Goal: Navigation & Orientation: Find specific page/section

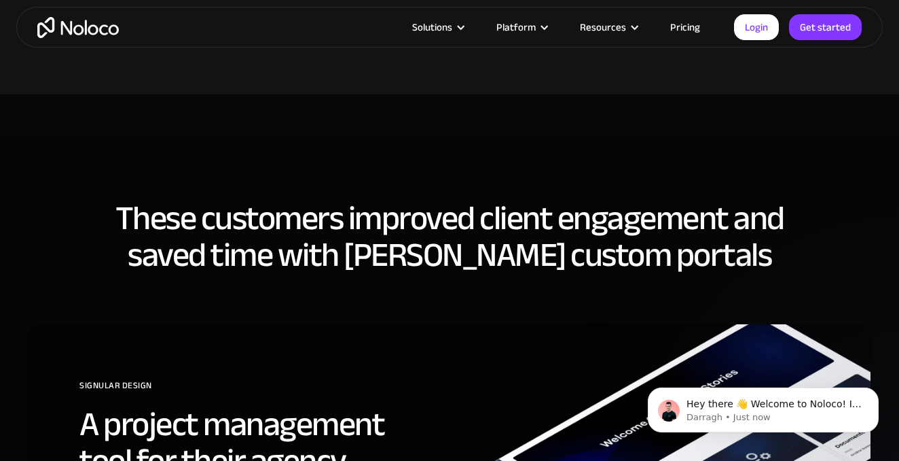
scroll to position [4020, 0]
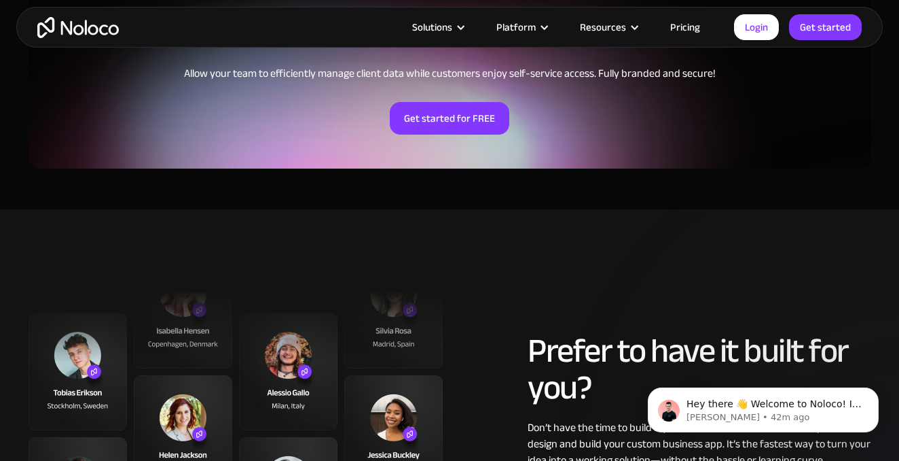
scroll to position [3175, 0]
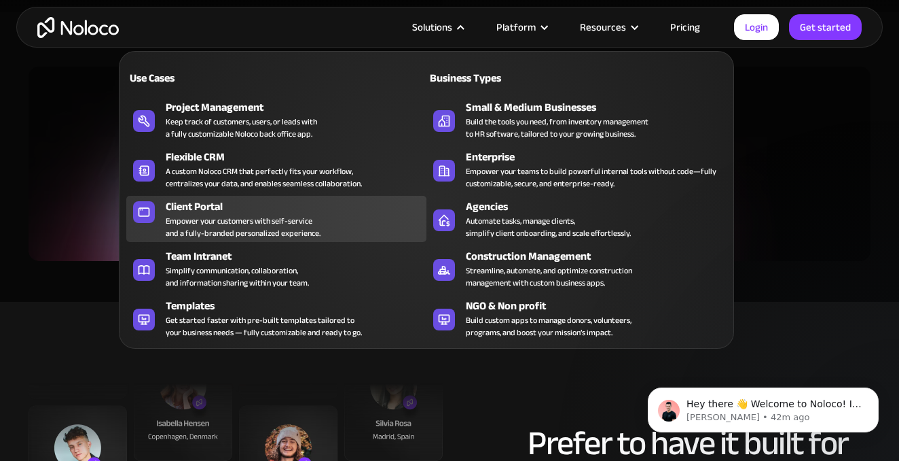
click at [231, 217] on div "Empower your customers with self-service and a fully-branded personalized exper…" at bounding box center [243, 227] width 155 height 24
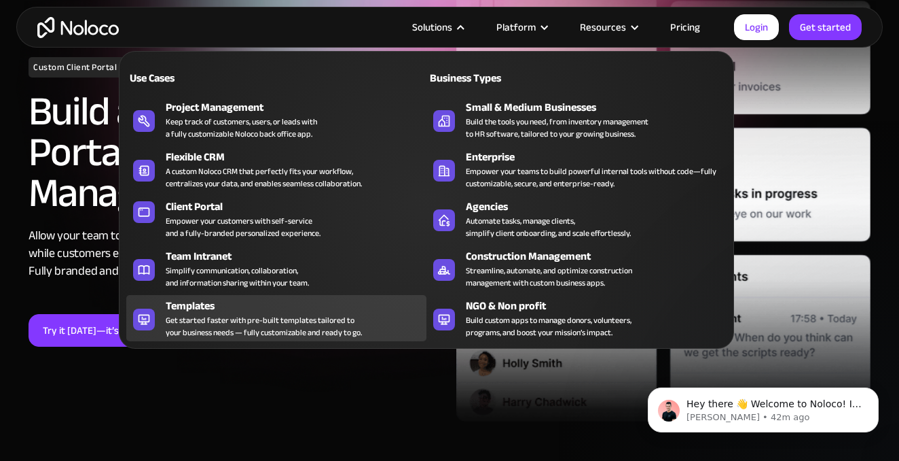
click at [215, 326] on div "Get started faster with pre-built templates tailored to your business needs — f…" at bounding box center [264, 326] width 196 height 24
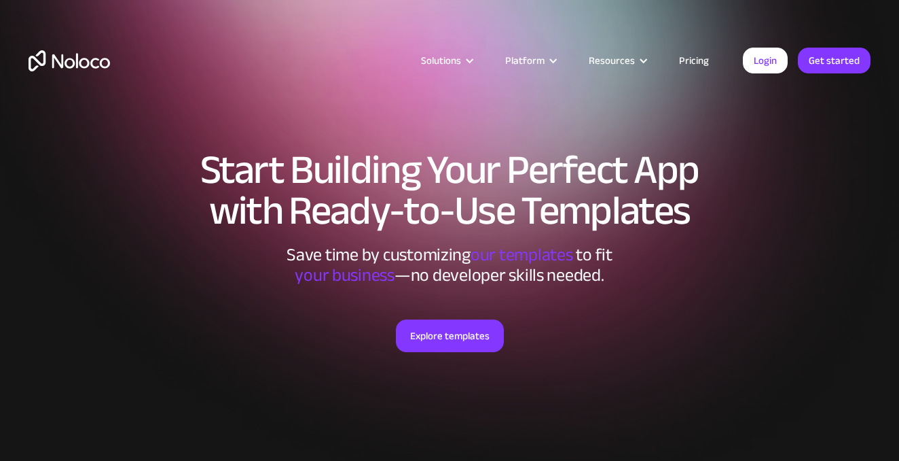
scroll to position [765, 0]
